Goal: Task Accomplishment & Management: Manage account settings

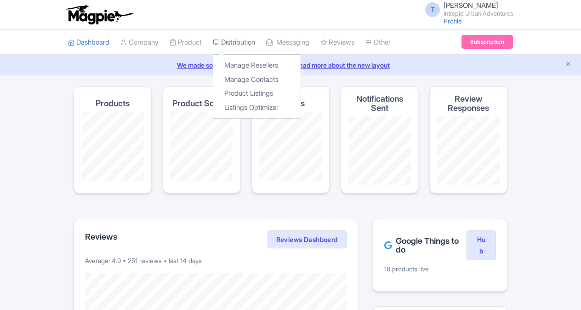
click at [255, 41] on link "Distribution" at bounding box center [234, 42] width 42 height 25
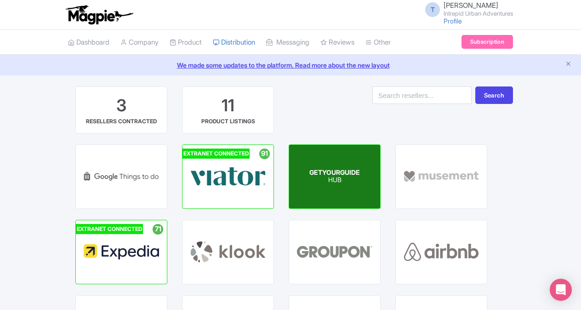
click at [308, 176] on div "GETYOURGUIDE HUB" at bounding box center [334, 176] width 91 height 63
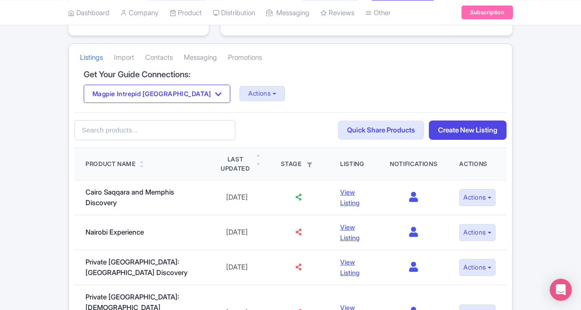
scroll to position [184, 0]
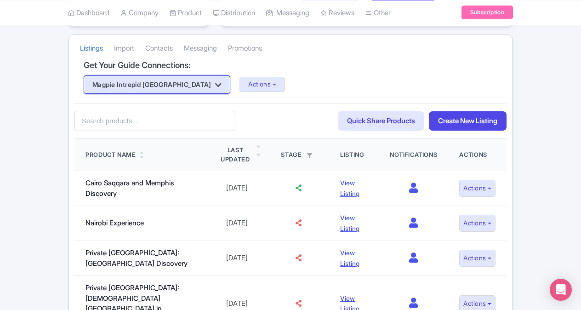
click at [166, 77] on button "Magpie Intrepid [GEOGRAPHIC_DATA]" at bounding box center [157, 84] width 147 height 18
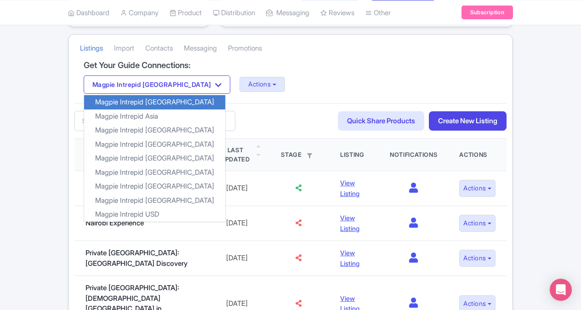
click at [305, 85] on div "Magpie Intrepid Africa Magpie Intrepid Africa Magpie Intrepid Asia Magpie Intre…" at bounding box center [291, 84] width 414 height 18
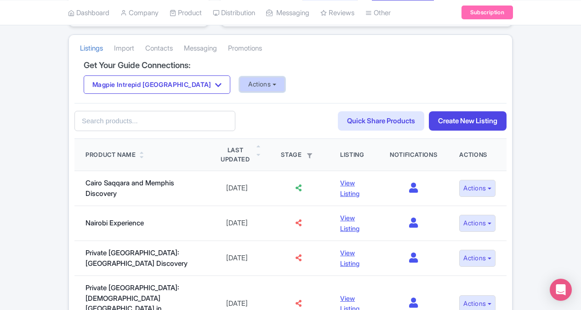
click at [239, 86] on button "Actions" at bounding box center [262, 84] width 46 height 15
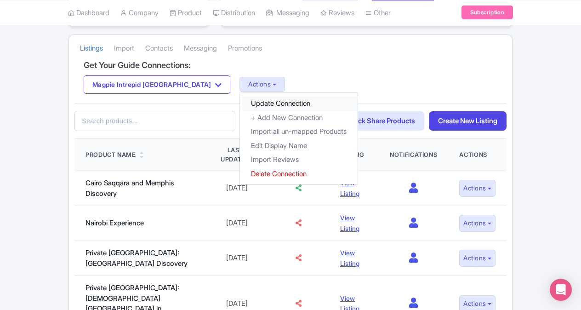
click at [240, 99] on link "Update Connection" at bounding box center [299, 104] width 118 height 14
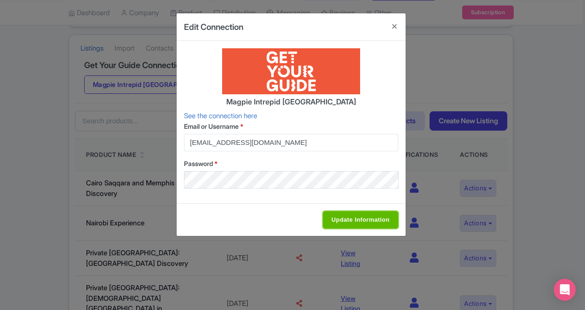
click at [330, 217] on input "Update Information" at bounding box center [360, 219] width 75 height 17
type input "Update Information"
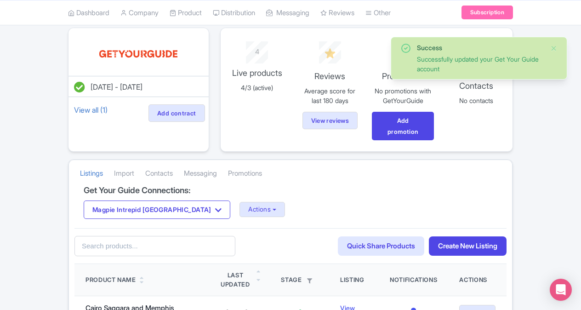
scroll to position [92, 0]
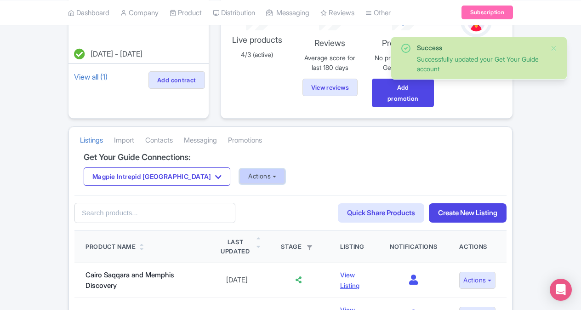
click at [239, 175] on button "Actions" at bounding box center [262, 176] width 46 height 15
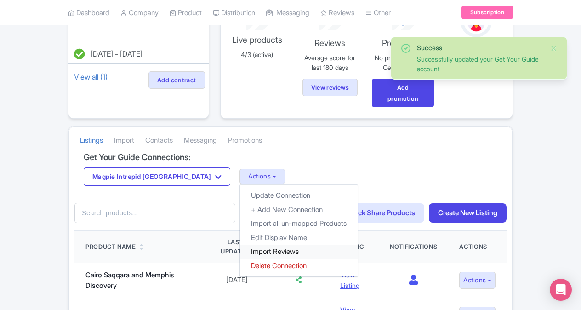
click at [240, 250] on link "Import Reviews" at bounding box center [299, 252] width 118 height 14
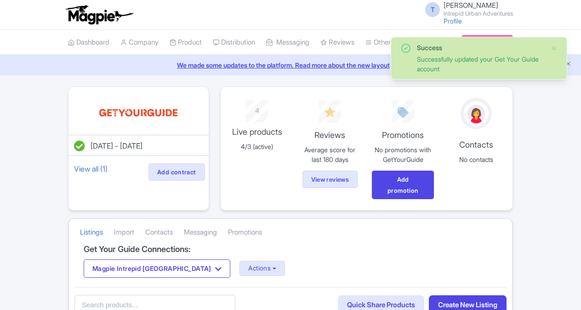
scroll to position [92, 0]
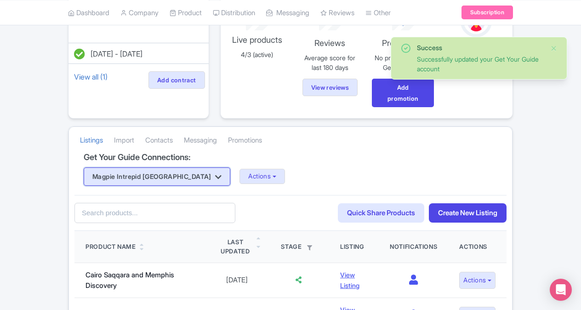
click at [215, 174] on icon "button" at bounding box center [218, 176] width 6 height 7
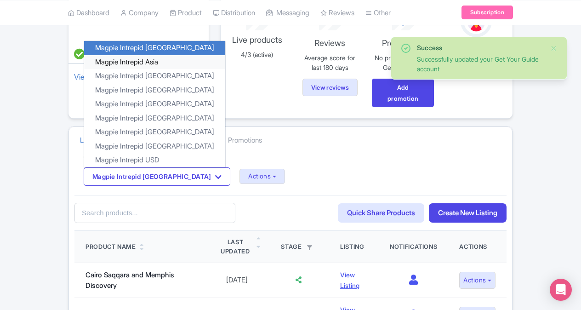
click at [157, 60] on link "Magpie Intrepid Asia" at bounding box center [154, 62] width 141 height 14
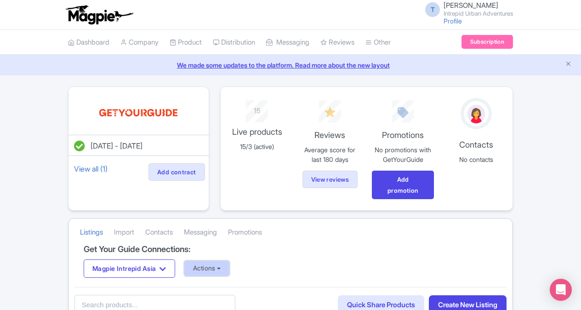
click at [203, 269] on button "Actions" at bounding box center [207, 268] width 46 height 15
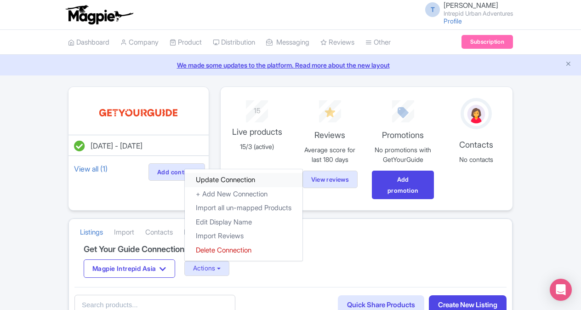
click at [237, 178] on link "Update Connection" at bounding box center [244, 180] width 118 height 14
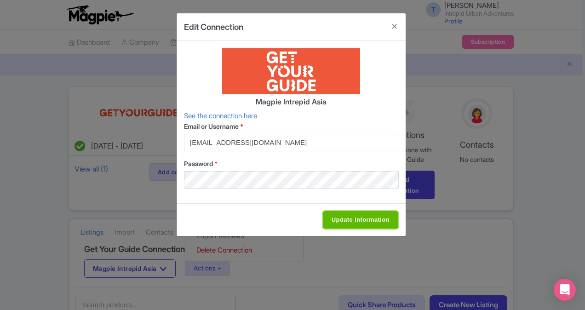
click at [346, 222] on input "Update Information" at bounding box center [360, 219] width 75 height 17
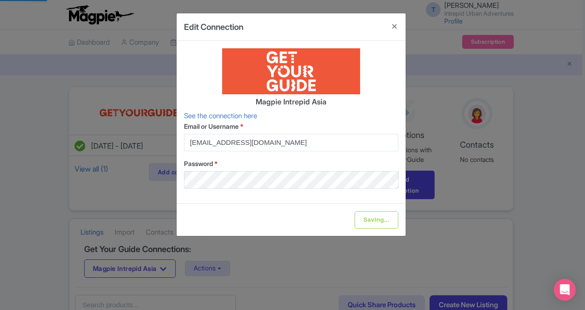
type input "Update Information"
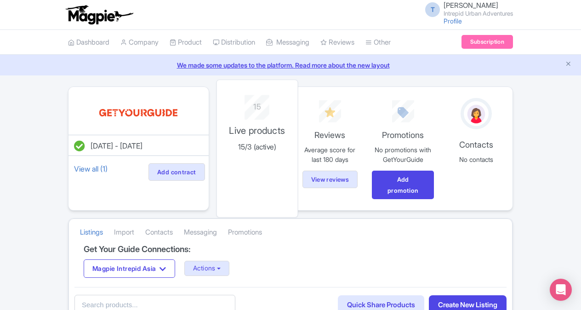
scroll to position [46, 0]
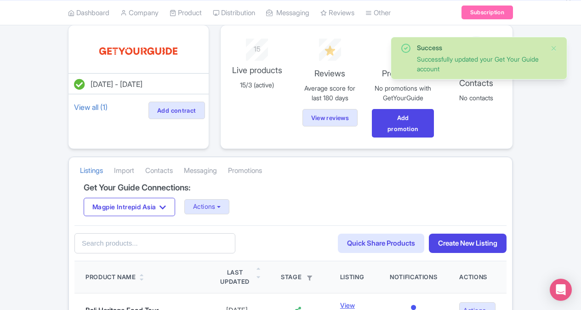
scroll to position [138, 0]
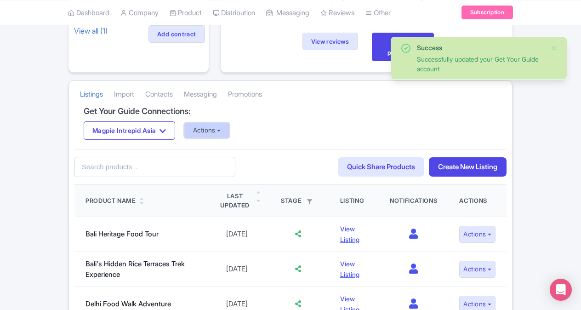
click at [217, 134] on button "Actions" at bounding box center [207, 130] width 46 height 15
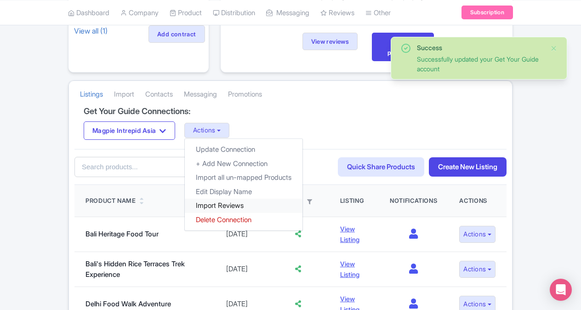
click at [235, 207] on link "Import Reviews" at bounding box center [244, 206] width 118 height 14
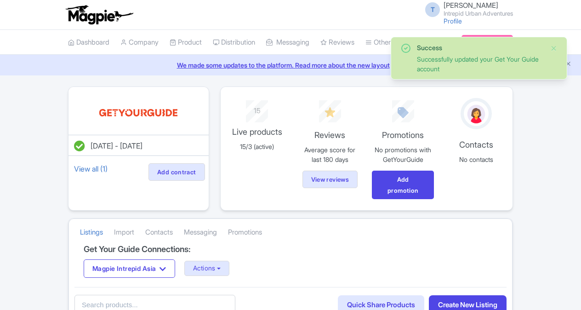
scroll to position [138, 0]
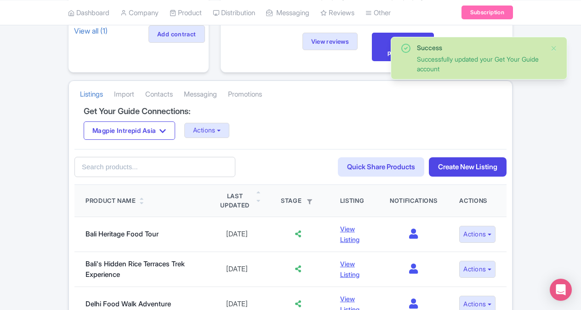
click at [144, 141] on div "Get Your Guide Connections: Magpie Intrepid Asia Magpie Intrepid Africa Magpie …" at bounding box center [290, 128] width 432 height 42
click at [153, 131] on button "Magpie Intrepid Asia" at bounding box center [129, 130] width 91 height 18
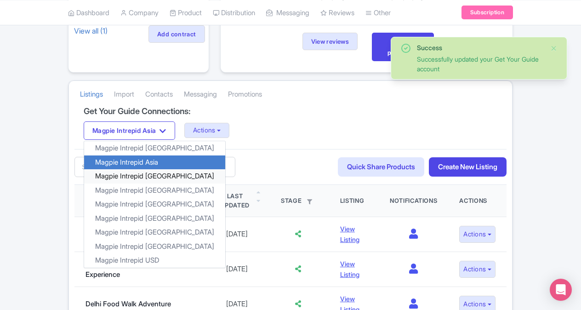
click at [149, 174] on link "Magpie Intrepid [GEOGRAPHIC_DATA]" at bounding box center [154, 176] width 141 height 14
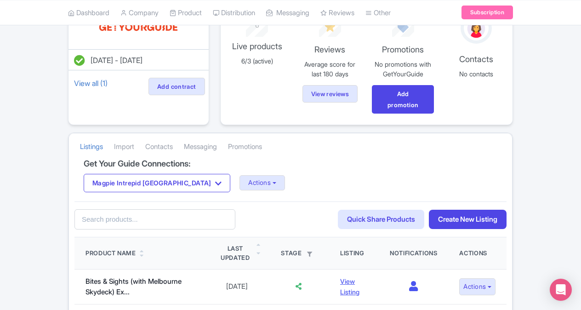
scroll to position [92, 0]
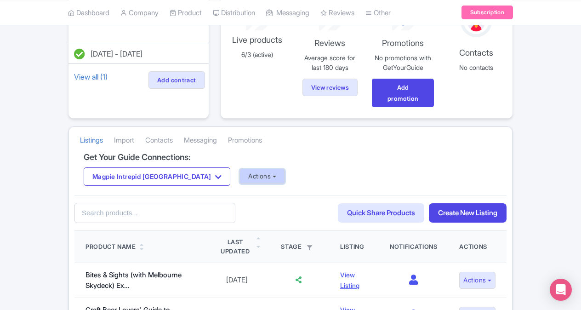
click at [239, 177] on button "Actions" at bounding box center [262, 176] width 46 height 15
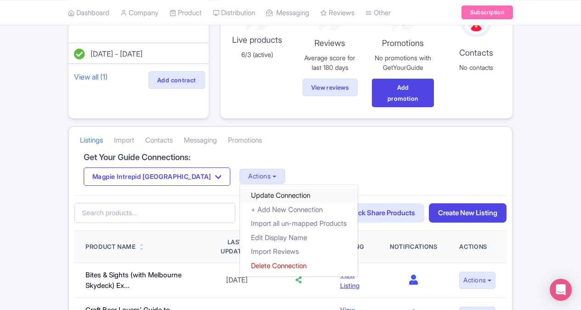
click at [240, 194] on link "Update Connection" at bounding box center [299, 195] width 118 height 14
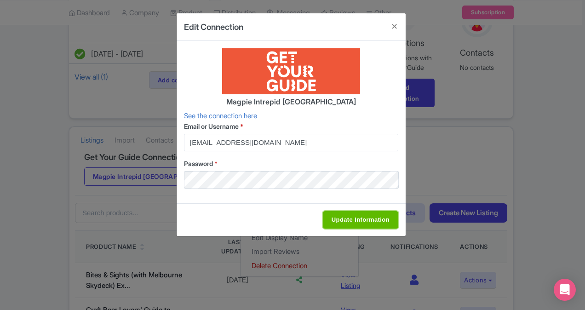
click at [333, 216] on input "Update Information" at bounding box center [360, 219] width 75 height 17
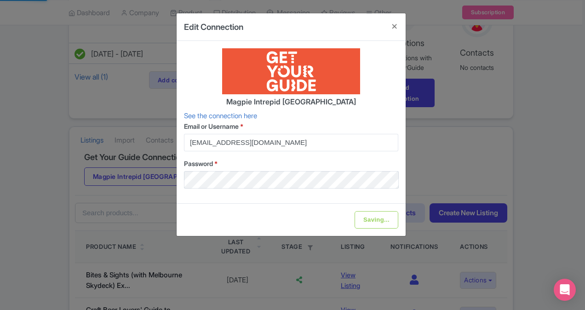
type input "Update Information"
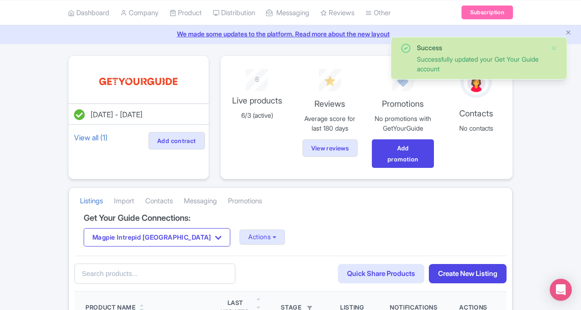
scroll to position [46, 0]
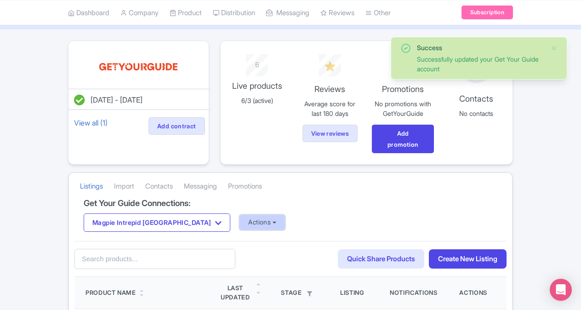
click at [239, 219] on button "Actions" at bounding box center [262, 222] width 46 height 15
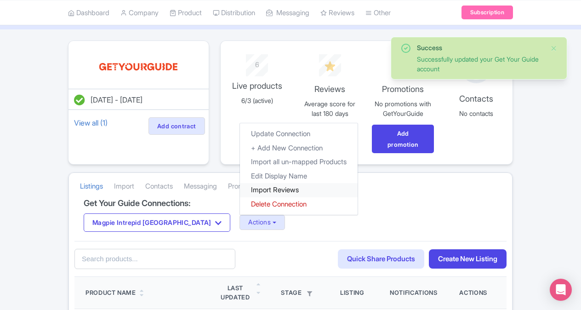
click at [248, 188] on link "Import Reviews" at bounding box center [299, 190] width 118 height 14
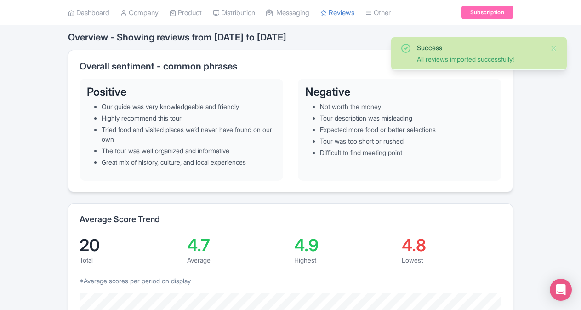
scroll to position [184, 0]
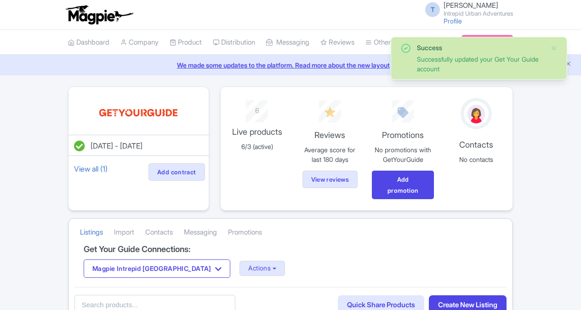
scroll to position [46, 0]
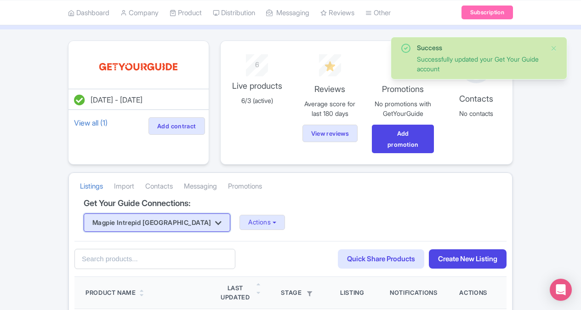
click at [170, 218] on button "Magpie Intrepid [GEOGRAPHIC_DATA]" at bounding box center [157, 222] width 147 height 18
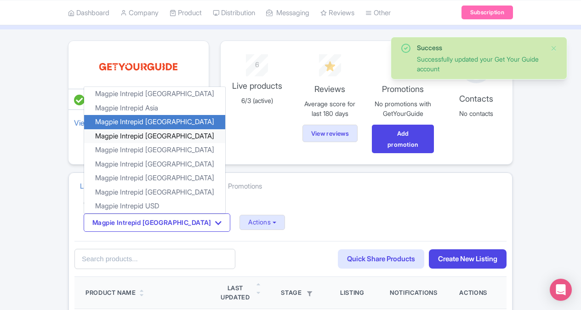
click at [170, 134] on link "Magpie Intrepid [GEOGRAPHIC_DATA]" at bounding box center [154, 136] width 141 height 14
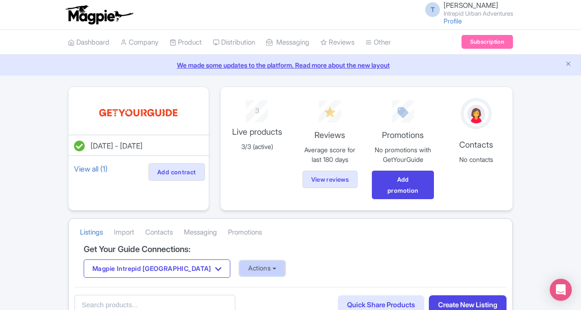
click at [239, 264] on button "Actions" at bounding box center [262, 268] width 46 height 15
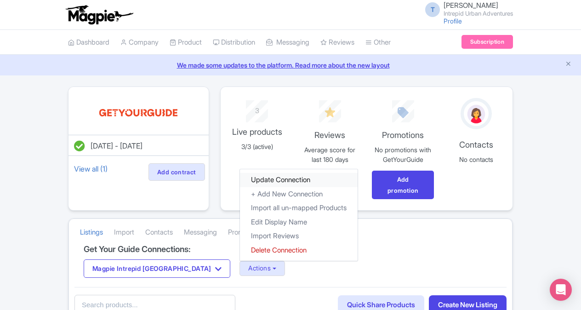
click at [240, 181] on link "Update Connection" at bounding box center [299, 180] width 118 height 14
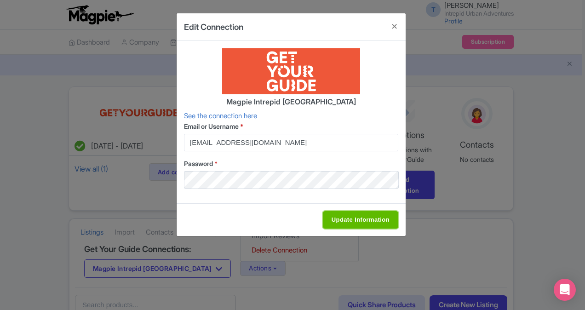
click at [354, 222] on input "Update Information" at bounding box center [360, 219] width 75 height 17
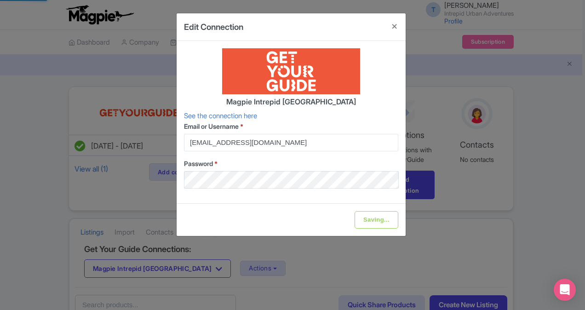
type input "Update Information"
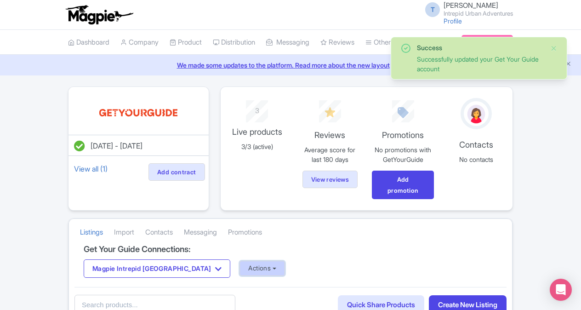
click at [239, 263] on button "Actions" at bounding box center [262, 268] width 46 height 15
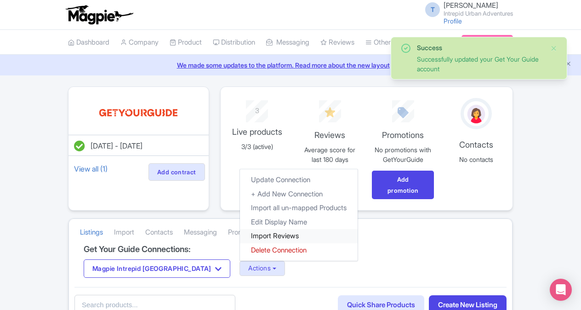
click at [240, 235] on link "Import Reviews" at bounding box center [299, 236] width 118 height 14
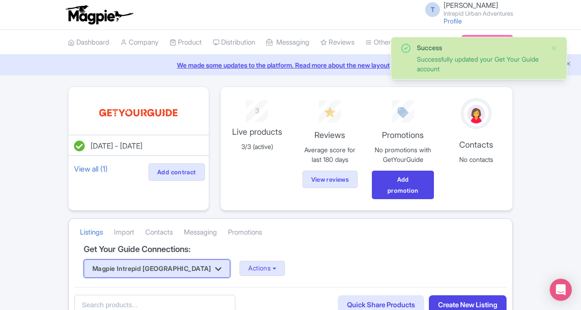
click at [173, 262] on button "Magpie Intrepid [GEOGRAPHIC_DATA]" at bounding box center [157, 268] width 147 height 18
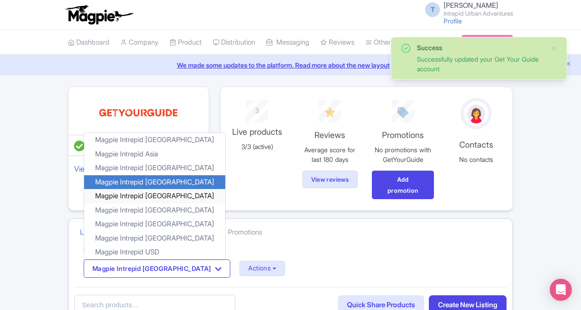
click at [152, 193] on link "Magpie Intrepid [GEOGRAPHIC_DATA]" at bounding box center [154, 196] width 141 height 14
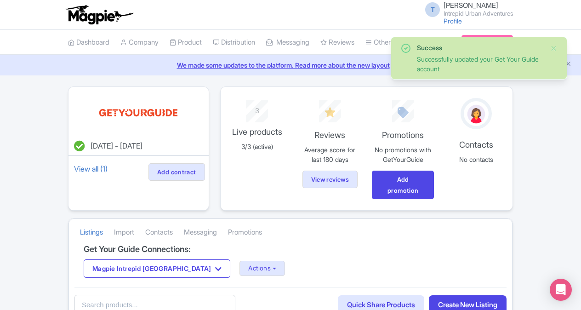
scroll to position [31, 0]
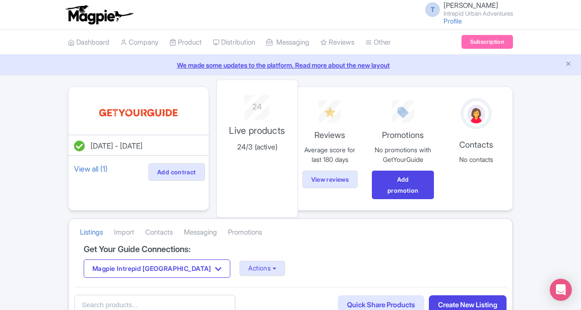
scroll to position [92, 0]
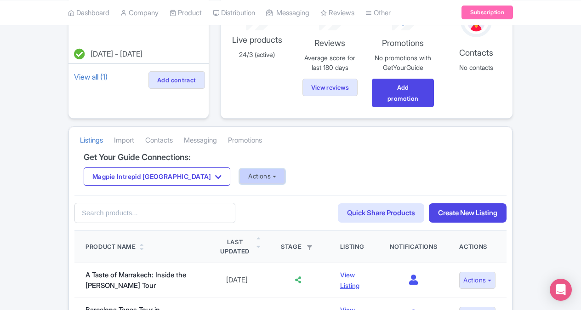
click at [239, 169] on button "Actions" at bounding box center [262, 176] width 46 height 15
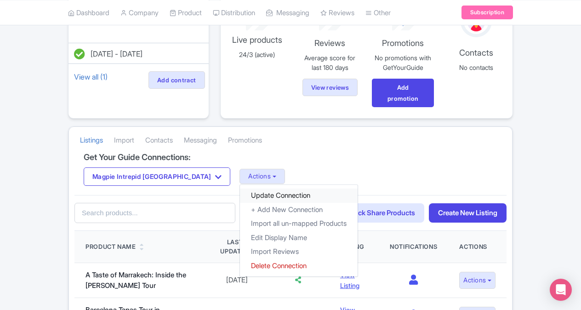
click at [240, 192] on link "Update Connection" at bounding box center [299, 195] width 118 height 14
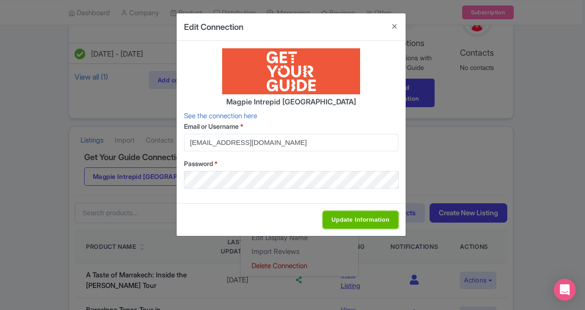
click at [353, 222] on input "Update Information" at bounding box center [360, 219] width 75 height 17
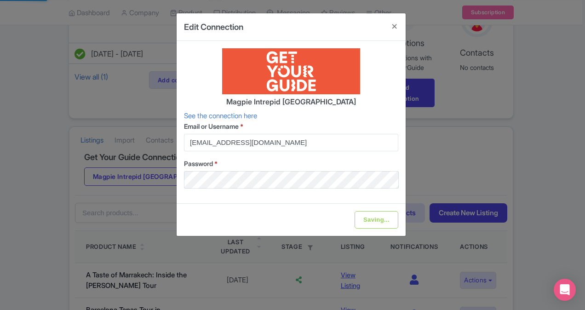
type input "Update Information"
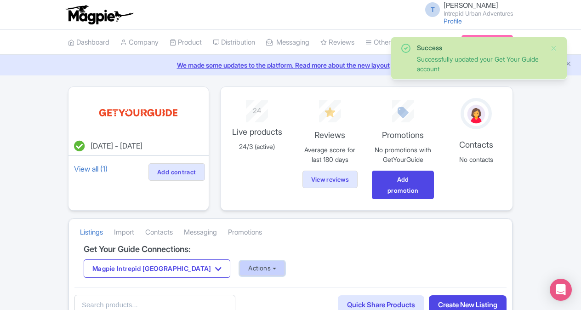
click at [239, 268] on button "Actions" at bounding box center [262, 268] width 46 height 15
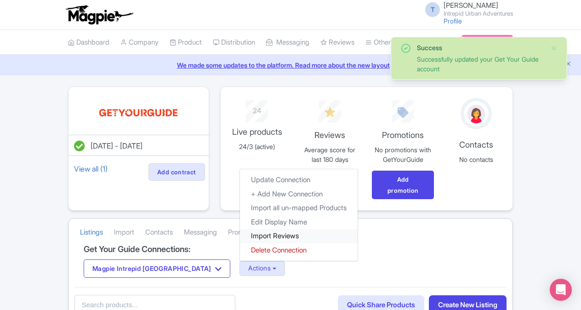
click at [240, 237] on link "Import Reviews" at bounding box center [299, 236] width 118 height 14
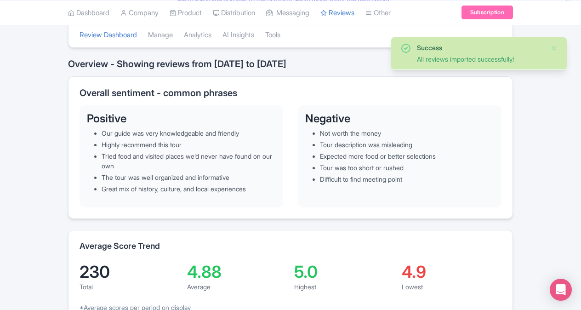
scroll to position [92, 0]
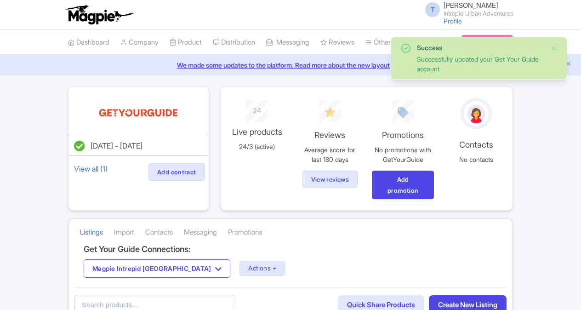
scroll to position [92, 0]
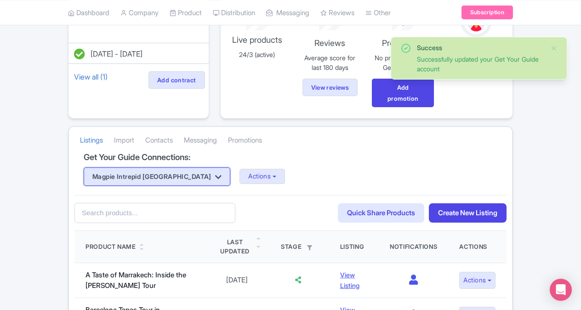
click at [177, 180] on button "Magpie Intrepid [GEOGRAPHIC_DATA]" at bounding box center [157, 176] width 147 height 18
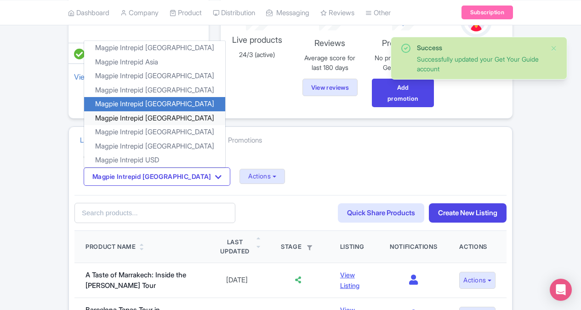
click at [157, 113] on link "Magpie Intrepid Japan" at bounding box center [154, 118] width 141 height 14
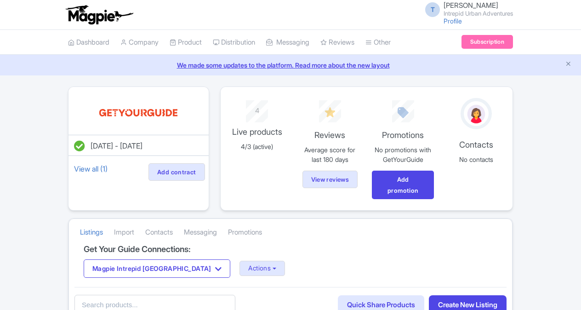
scroll to position [92, 0]
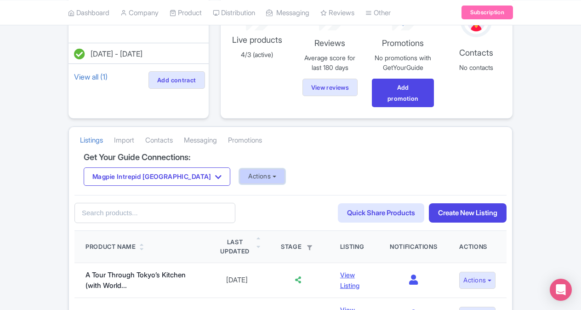
click at [239, 176] on button "Actions" at bounding box center [262, 176] width 46 height 15
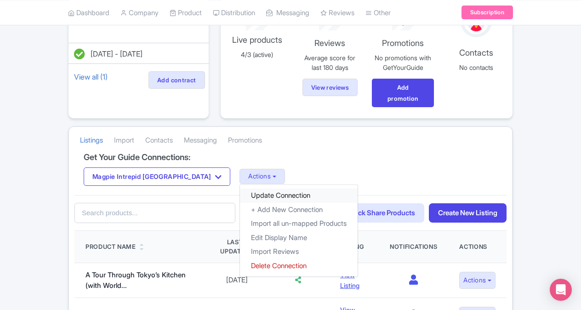
click at [240, 196] on link "Update Connection" at bounding box center [299, 195] width 118 height 14
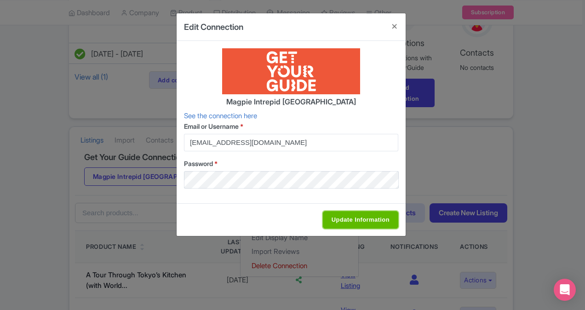
click at [356, 224] on input "Update Information" at bounding box center [360, 219] width 75 height 17
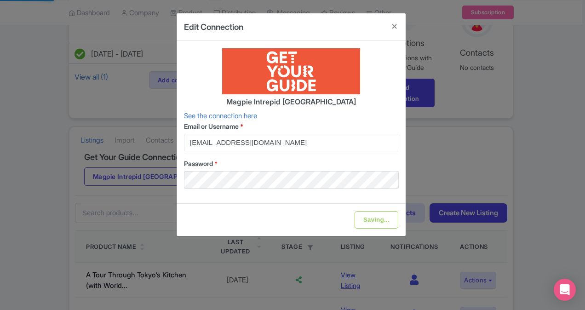
type input "Update Information"
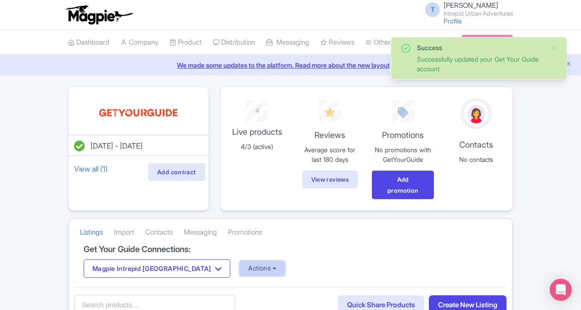
click at [239, 264] on button "Actions" at bounding box center [262, 268] width 46 height 15
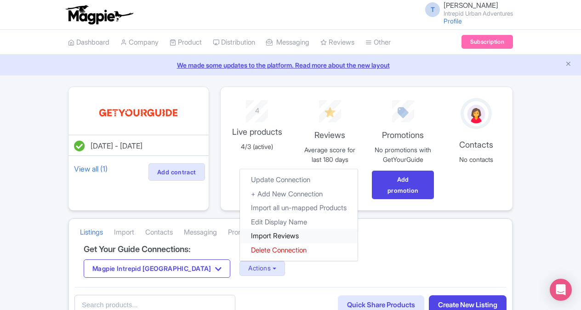
click at [240, 236] on link "Import Reviews" at bounding box center [299, 236] width 118 height 14
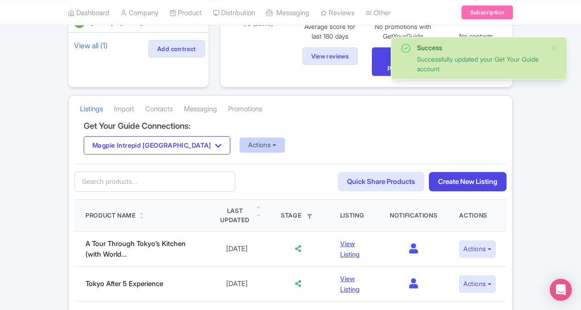
scroll to position [138, 0]
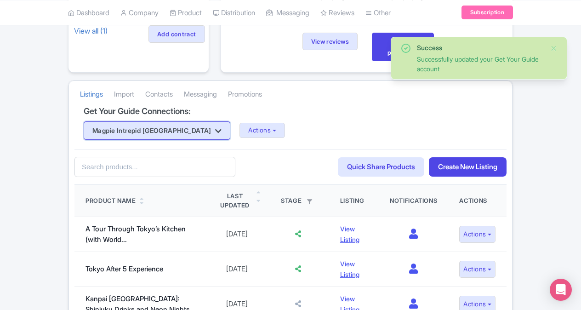
click at [138, 128] on button "Magpie Intrepid [GEOGRAPHIC_DATA]" at bounding box center [157, 130] width 147 height 18
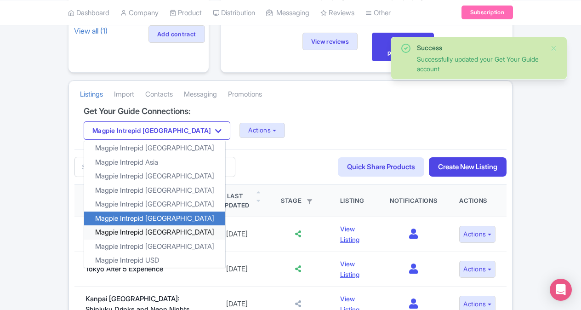
click at [139, 231] on link "Magpie Intrepid [GEOGRAPHIC_DATA]" at bounding box center [154, 232] width 141 height 14
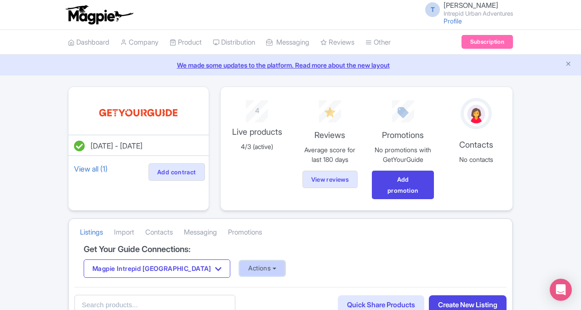
click at [239, 270] on button "Actions" at bounding box center [262, 268] width 46 height 15
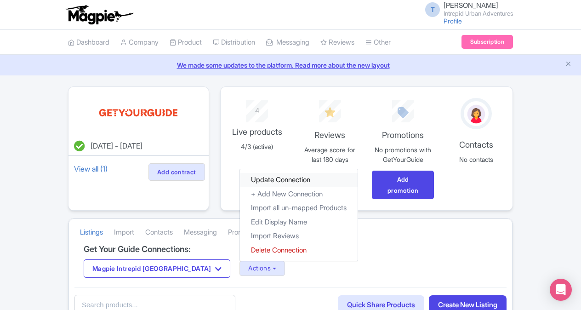
click at [240, 179] on link "Update Connection" at bounding box center [299, 180] width 118 height 14
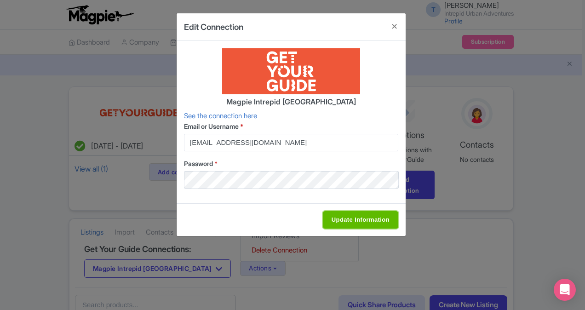
click at [341, 220] on input "Update Information" at bounding box center [360, 219] width 75 height 17
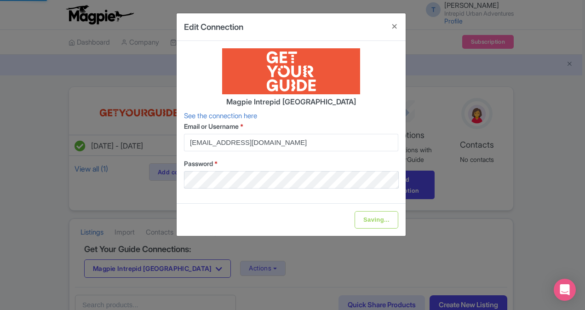
type input "Update Information"
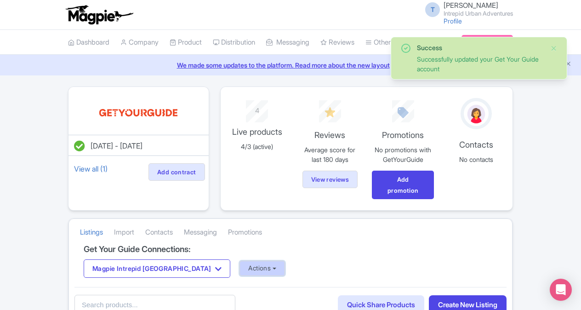
click at [239, 272] on button "Actions" at bounding box center [262, 268] width 46 height 15
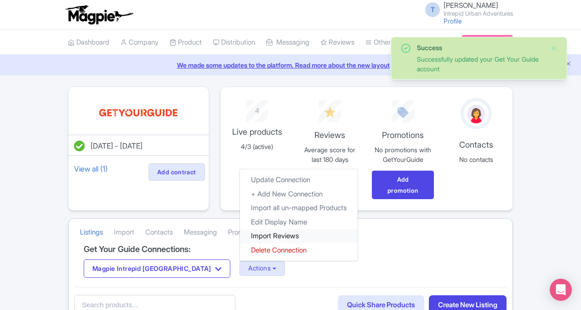
click at [248, 235] on link "Import Reviews" at bounding box center [299, 236] width 118 height 14
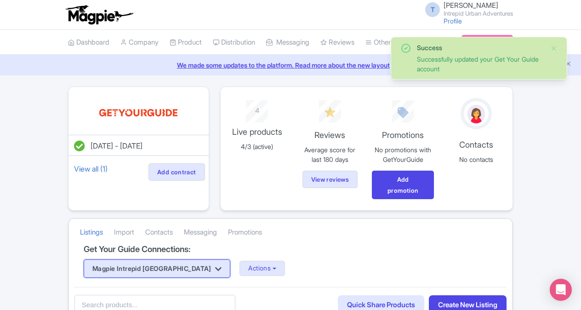
click at [159, 260] on button "Magpie Intrepid [GEOGRAPHIC_DATA]" at bounding box center [157, 268] width 147 height 18
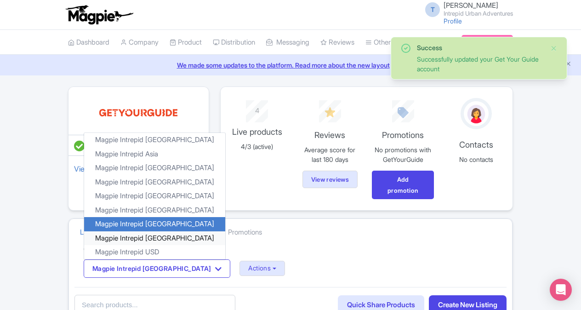
click at [148, 236] on link "Magpie Intrepid [GEOGRAPHIC_DATA]" at bounding box center [154, 238] width 141 height 14
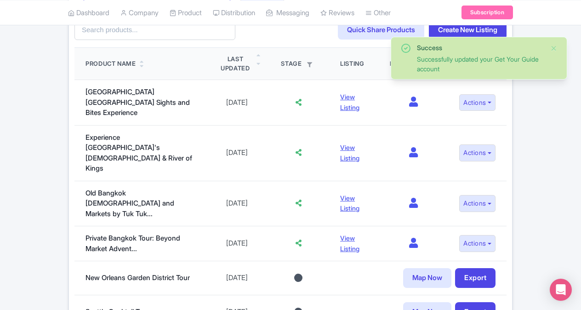
scroll to position [276, 0]
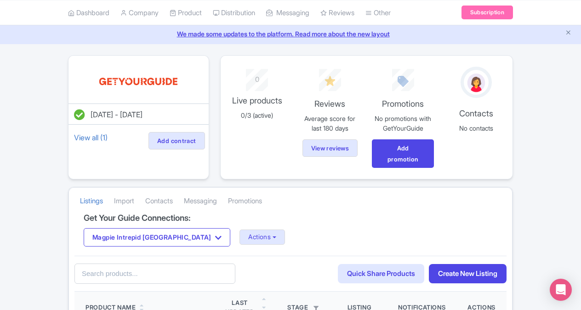
scroll to position [46, 0]
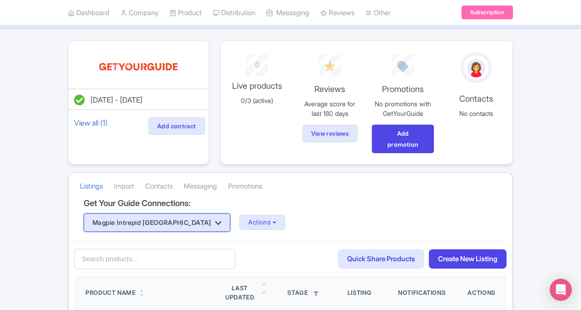
click at [158, 217] on button "Magpie Intrepid [GEOGRAPHIC_DATA]" at bounding box center [157, 222] width 147 height 18
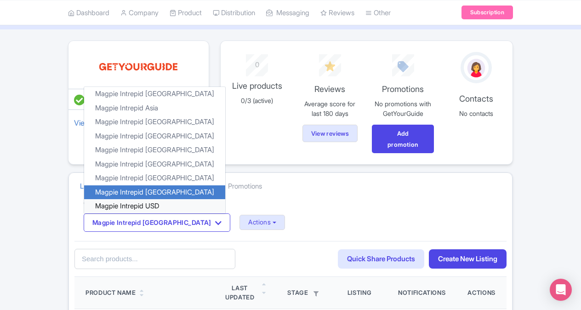
click at [131, 201] on link "Magpie Intrepid USD" at bounding box center [154, 206] width 141 height 14
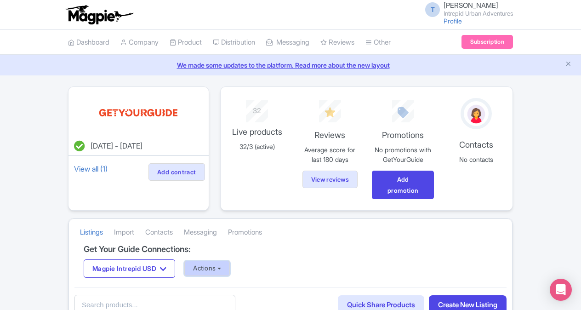
click at [216, 266] on button "Actions" at bounding box center [207, 268] width 46 height 15
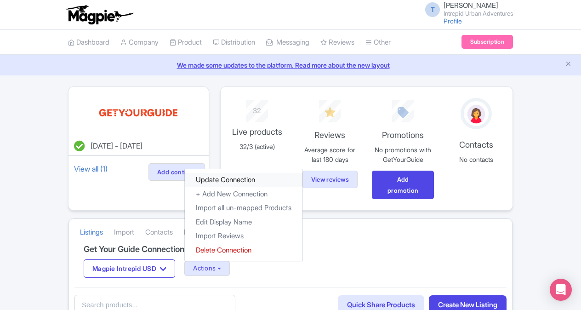
drag, startPoint x: 221, startPoint y: 180, endPoint x: 165, endPoint y: 192, distance: 56.9
click at [220, 180] on link "Update Connection" at bounding box center [244, 180] width 118 height 14
click at [246, 177] on link "Update Connection" at bounding box center [244, 180] width 118 height 14
click at [365, 247] on h4 "Get Your Guide Connections:" at bounding box center [291, 249] width 414 height 9
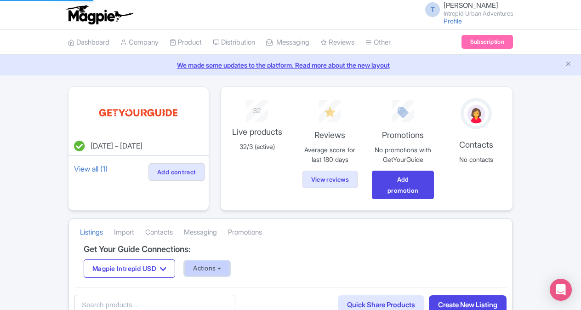
click at [219, 267] on button "Actions" at bounding box center [207, 268] width 46 height 15
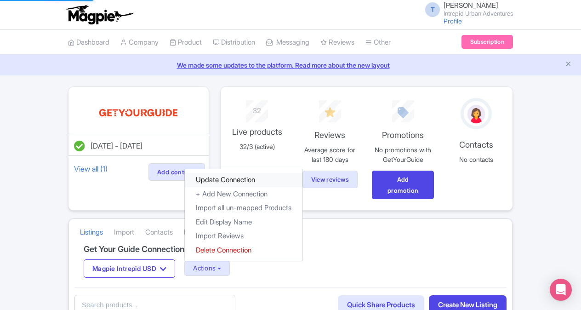
click at [213, 177] on link "Update Connection" at bounding box center [244, 180] width 118 height 14
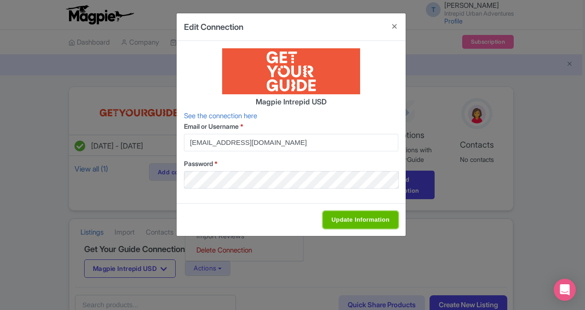
click at [348, 217] on input "Update Information" at bounding box center [360, 219] width 75 height 17
type input "Saving..."
click at [353, 211] on input "Update Information" at bounding box center [360, 219] width 75 height 17
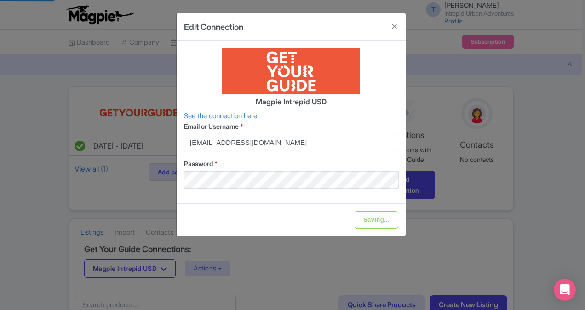
type input "Update Information"
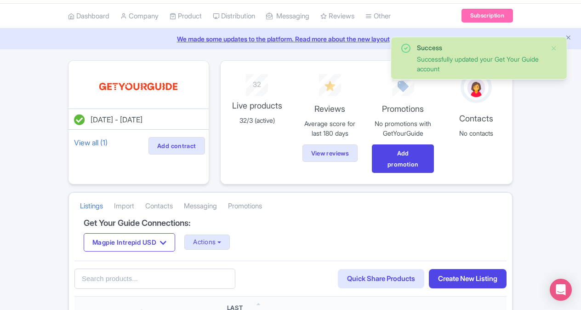
scroll to position [46, 0]
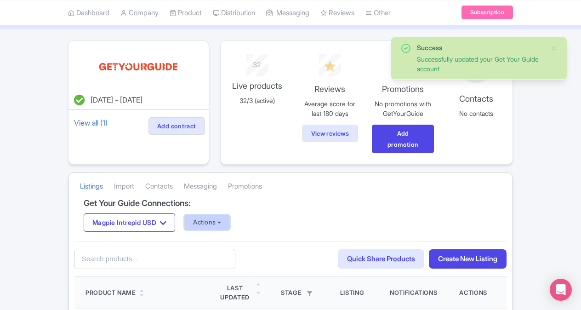
click at [216, 223] on button "Actions" at bounding box center [207, 222] width 46 height 15
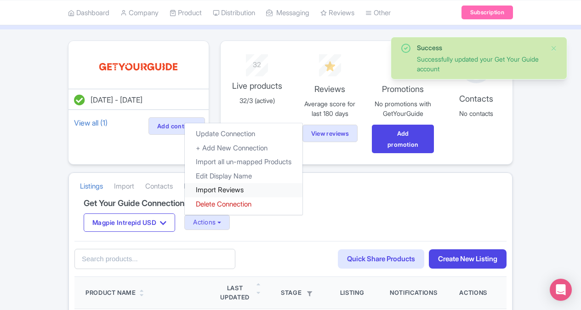
click at [223, 191] on link "Import Reviews" at bounding box center [244, 190] width 118 height 14
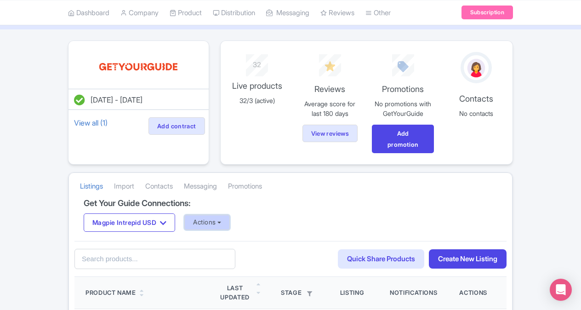
click at [226, 218] on button "Actions" at bounding box center [207, 222] width 46 height 15
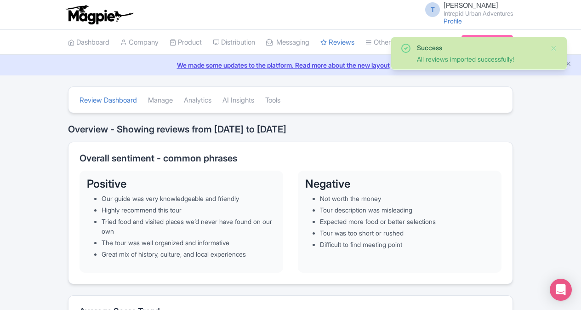
click at [279, 150] on div "Overall sentiment - common phrases Positive Our guide was very knowledgeable an…" at bounding box center [290, 213] width 445 height 142
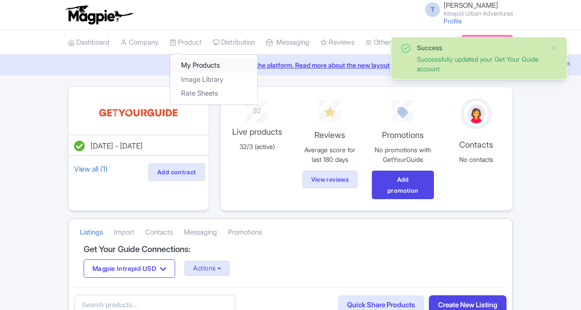
scroll to position [46, 0]
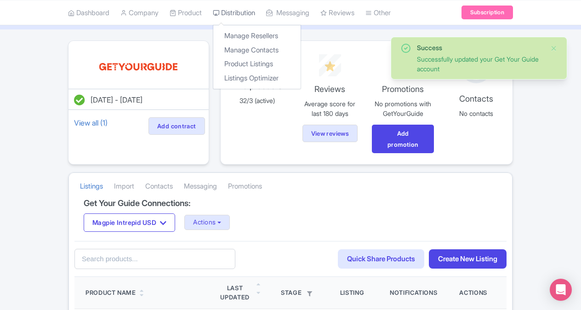
click at [243, 12] on link "Distribution" at bounding box center [234, 12] width 42 height 25
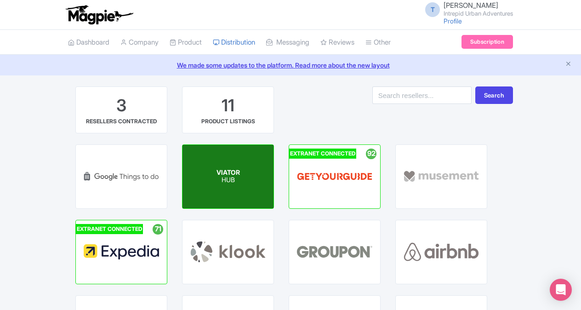
click at [222, 169] on span "VIATOR" at bounding box center [227, 172] width 23 height 8
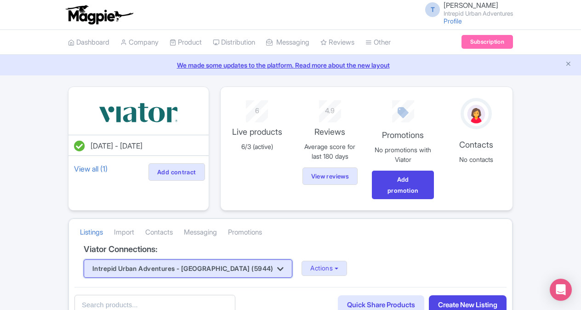
click at [248, 264] on button "Intrepid Urban Adventures - [GEOGRAPHIC_DATA] (5944)" at bounding box center [188, 268] width 209 height 18
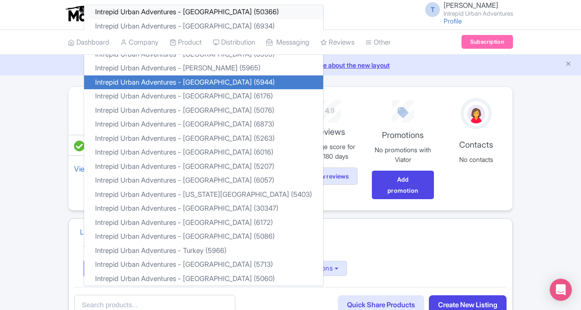
click at [218, 14] on link "Intrepid Urban Adventures - [GEOGRAPHIC_DATA] (50366)" at bounding box center [203, 12] width 239 height 14
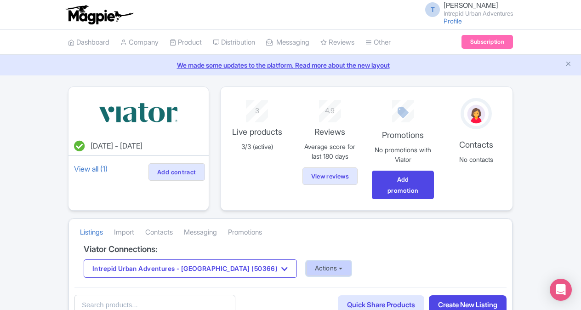
click at [306, 261] on button "Actions" at bounding box center [329, 268] width 46 height 15
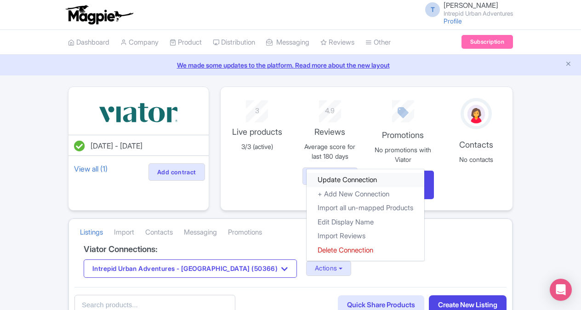
click at [308, 180] on link "Update Connection" at bounding box center [366, 180] width 118 height 14
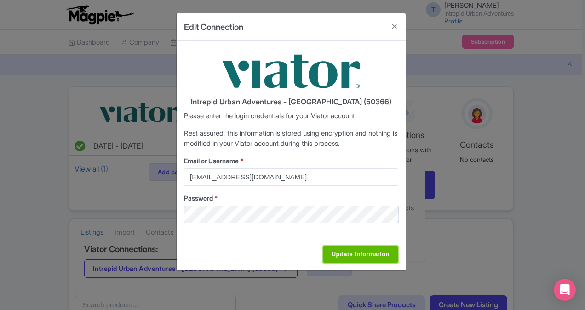
click at [364, 257] on input "Update Information" at bounding box center [360, 253] width 75 height 17
type input "Saving..."
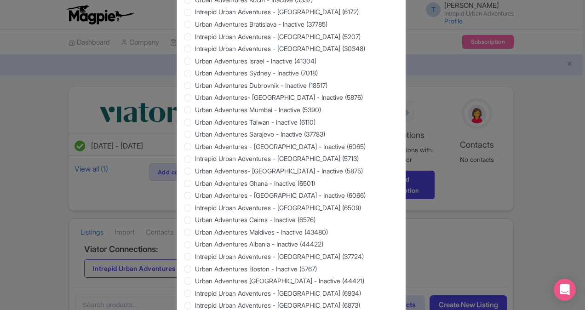
scroll to position [878, 0]
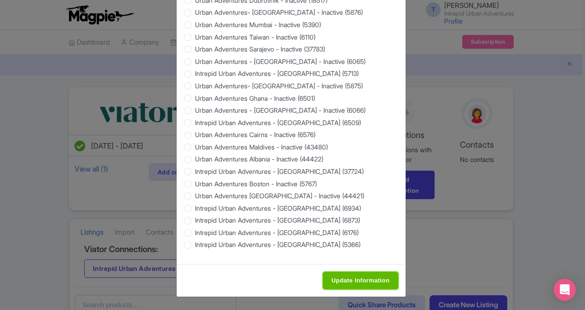
click at [367, 283] on input "Update Information" at bounding box center [360, 280] width 75 height 17
type input "Saving..."
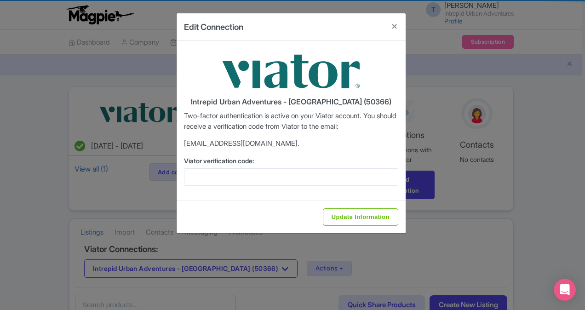
scroll to position [0, 0]
